Goal: Transaction & Acquisition: Purchase product/service

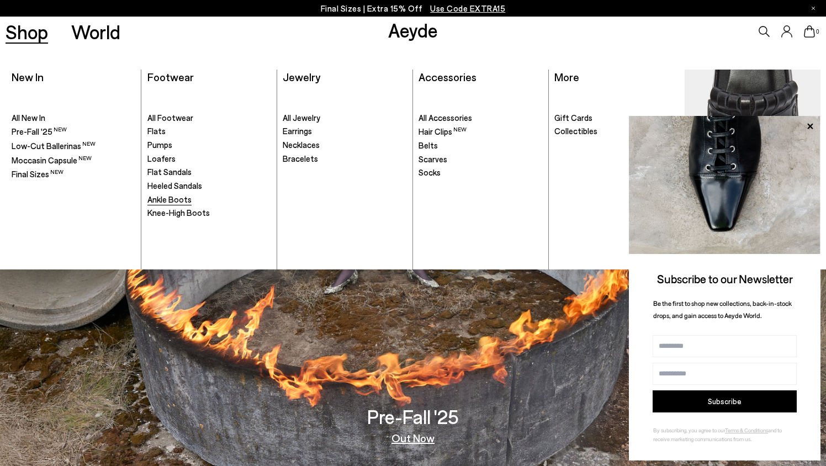
click at [159, 203] on span "Ankle Boots" at bounding box center [169, 199] width 44 height 10
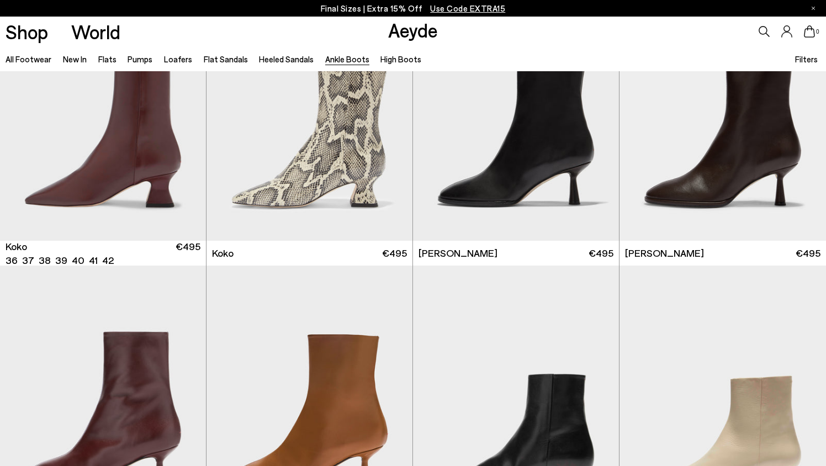
scroll to position [657, 0]
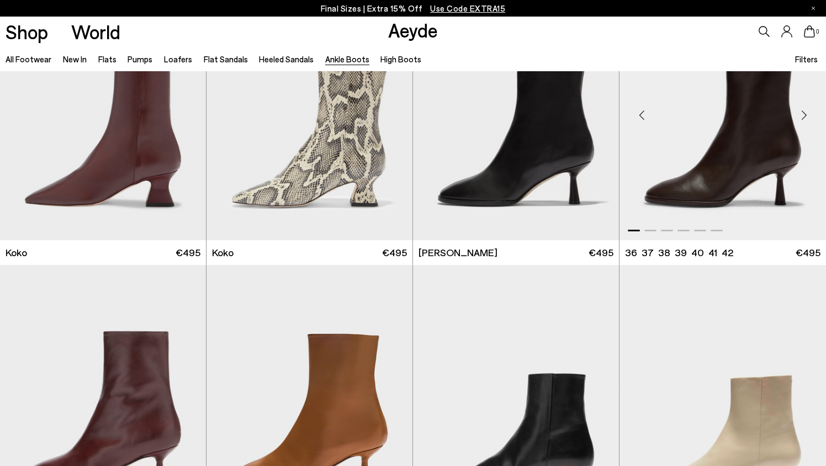
click at [699, 194] on img "1 / 6" at bounding box center [722, 110] width 206 height 259
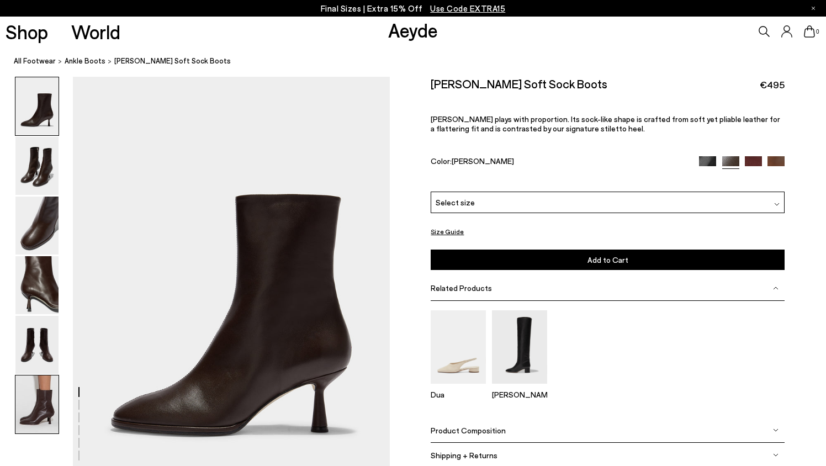
click at [48, 395] on img at bounding box center [36, 404] width 43 height 58
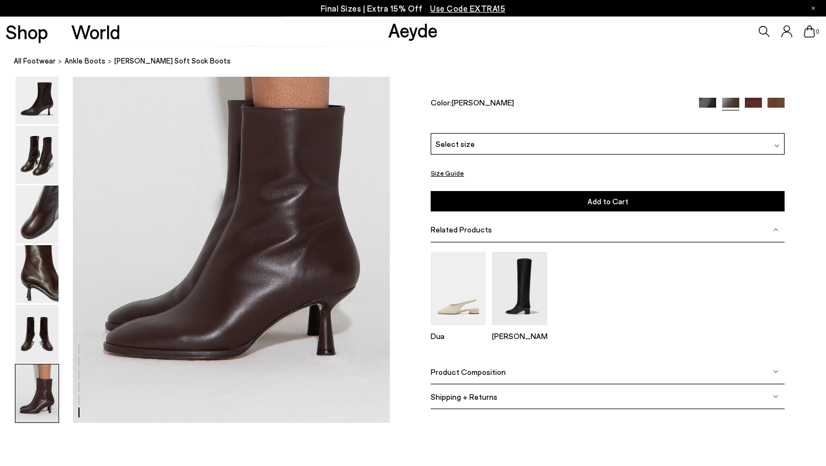
scroll to position [2195, 0]
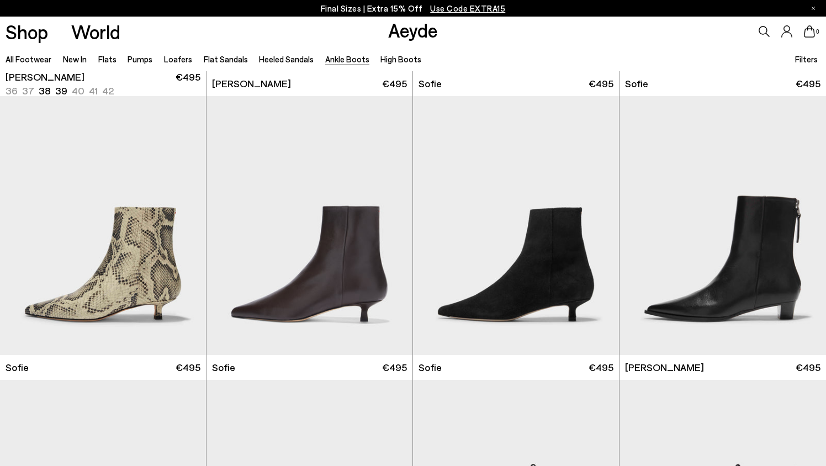
scroll to position [1181, 0]
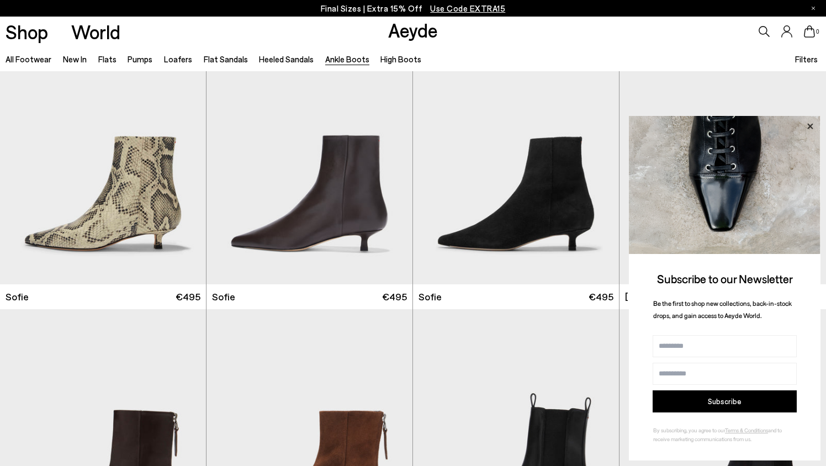
click at [810, 126] on icon at bounding box center [810, 126] width 6 height 6
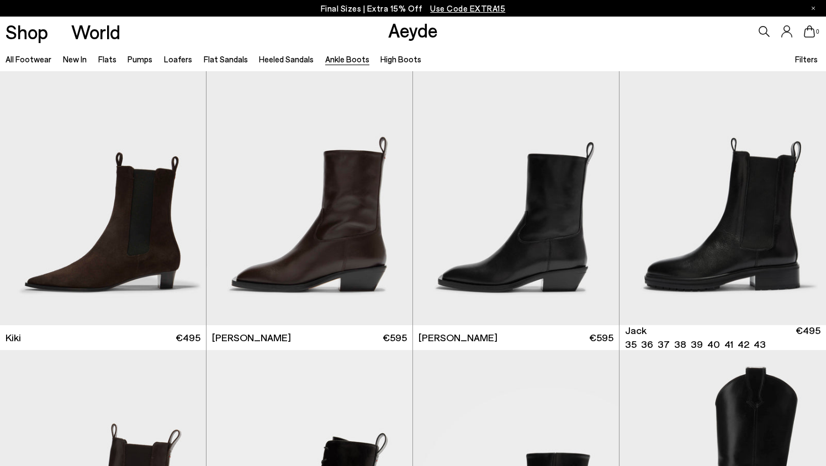
scroll to position [1724, 0]
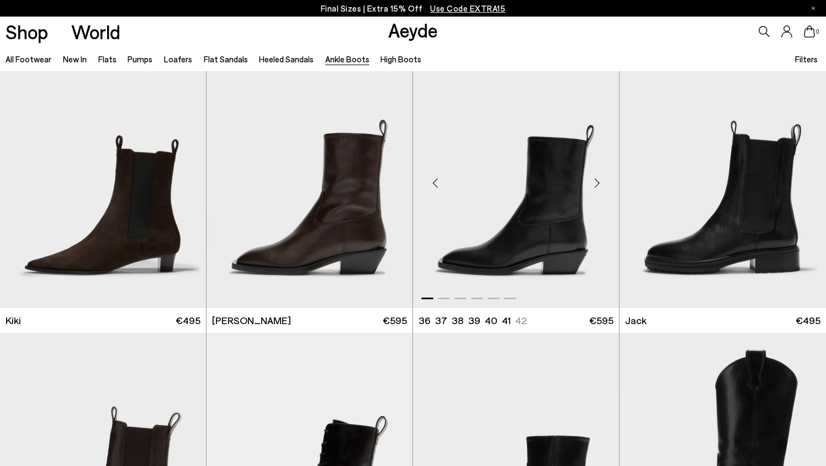
click at [556, 168] on img "1 / 6" at bounding box center [516, 178] width 206 height 259
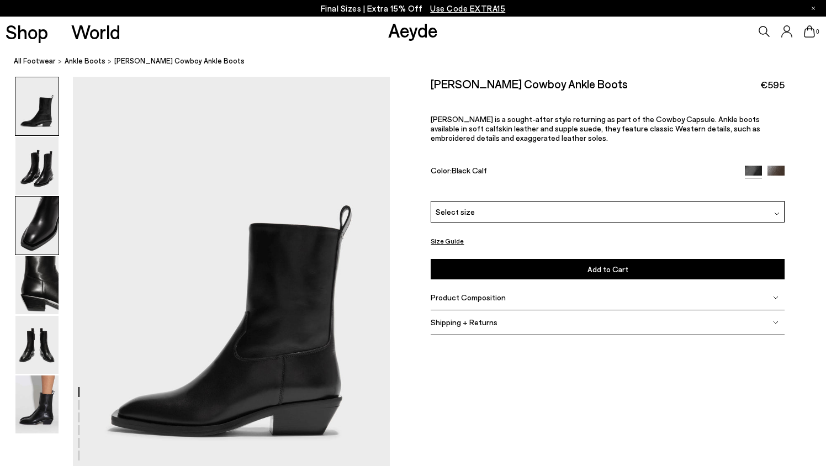
click at [25, 248] on img at bounding box center [36, 225] width 43 height 58
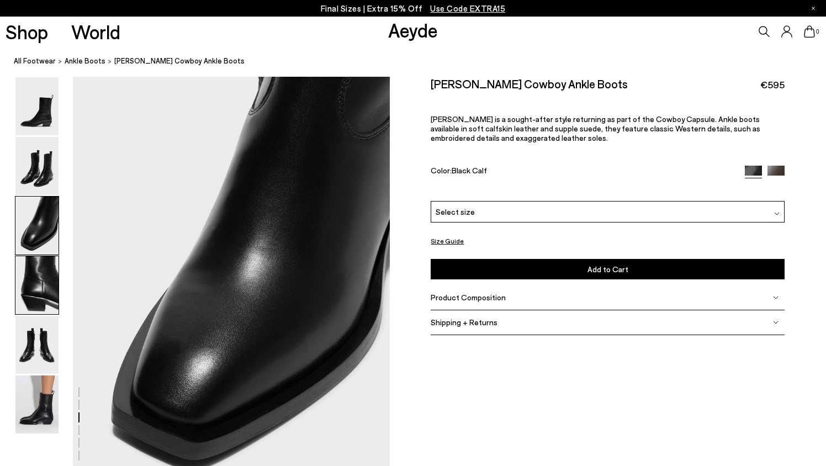
click at [33, 292] on img at bounding box center [36, 285] width 43 height 58
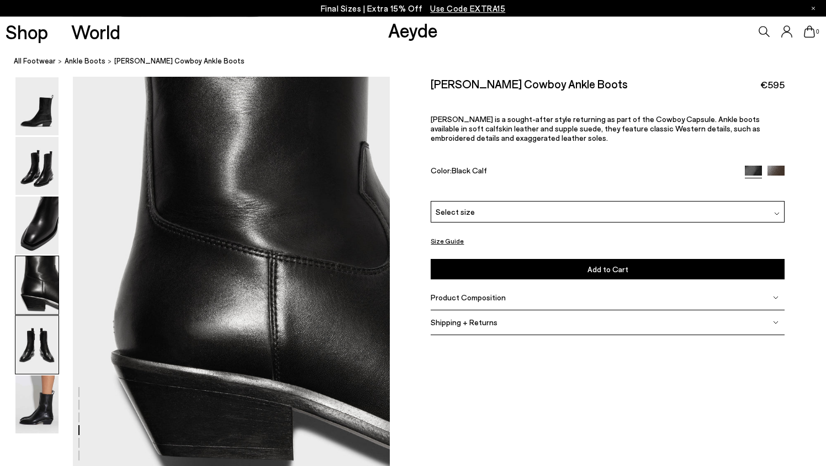
click at [39, 347] on img at bounding box center [36, 345] width 43 height 58
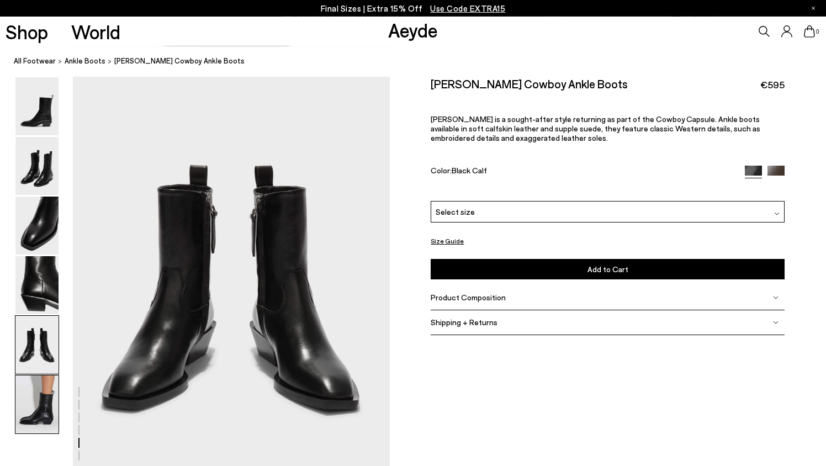
click at [47, 416] on img at bounding box center [36, 404] width 43 height 58
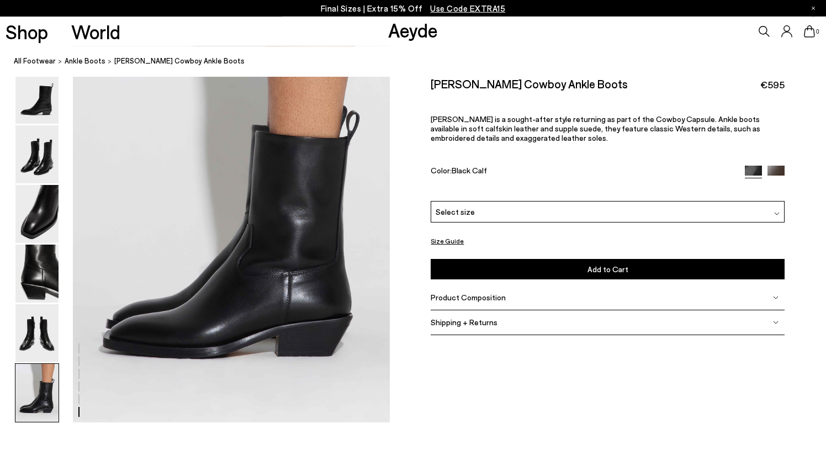
scroll to position [2195, 0]
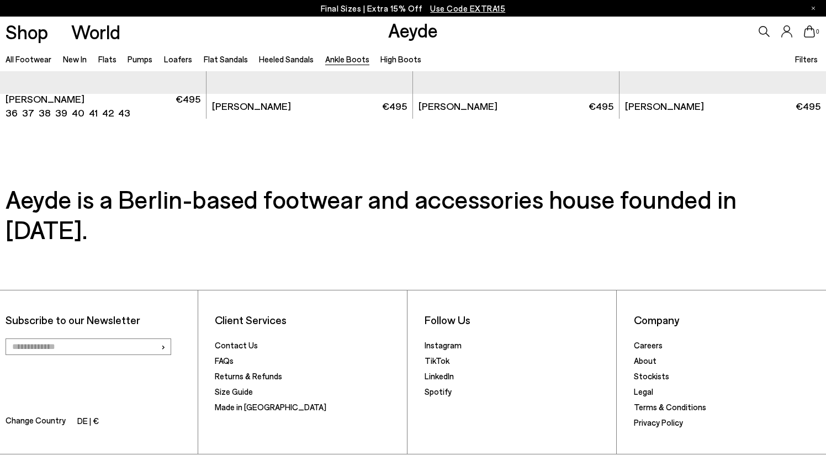
scroll to position [2514, 0]
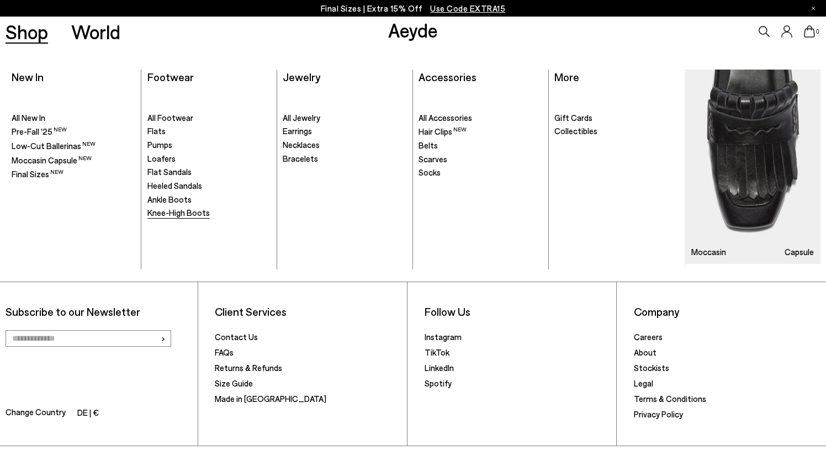
click at [168, 211] on span "Knee-High Boots" at bounding box center [178, 213] width 62 height 10
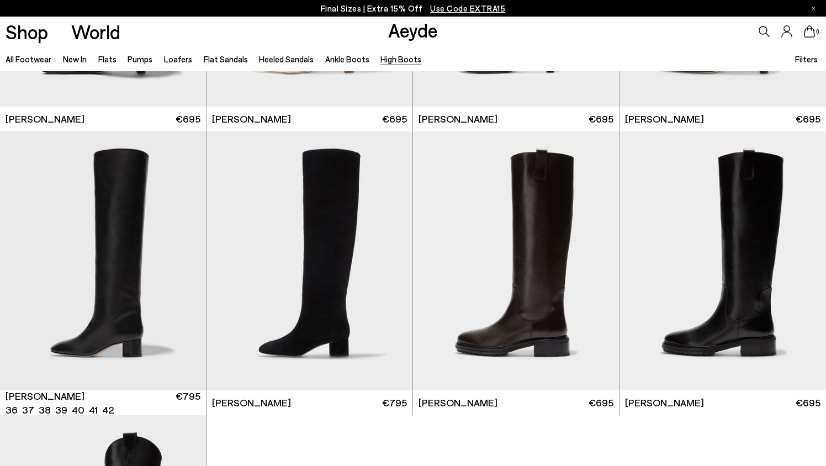
scroll to position [206, 0]
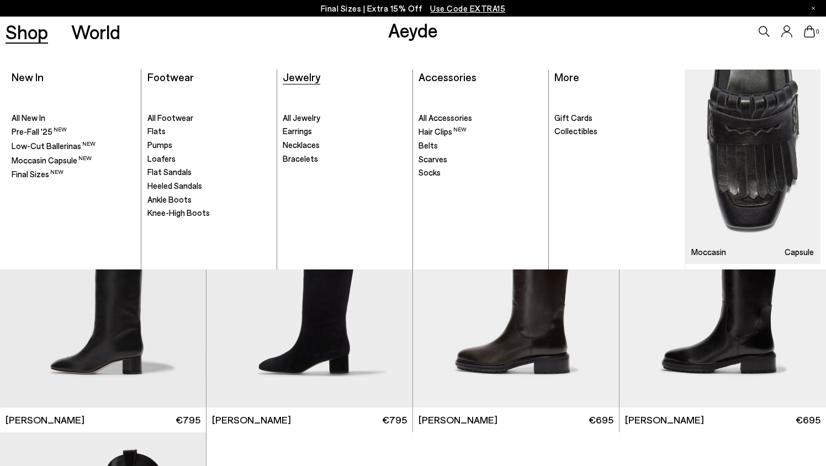
click at [294, 79] on span "Jewelry" at bounding box center [302, 76] width 38 height 13
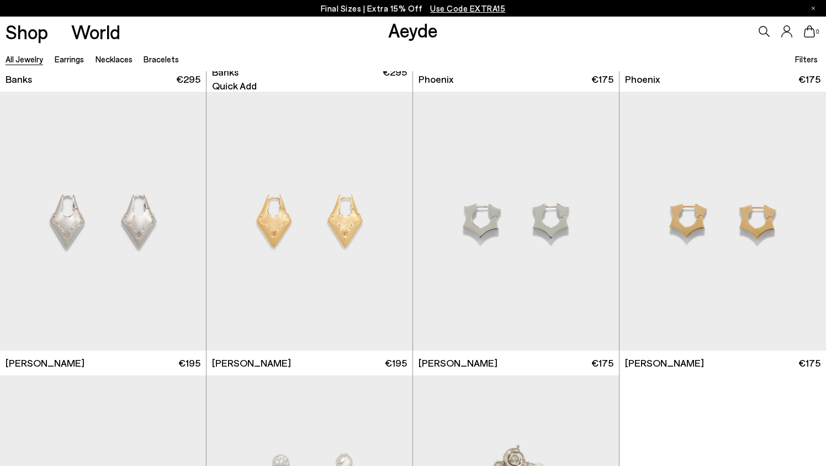
scroll to position [3673, 0]
